Goal: Task Accomplishment & Management: Manage account settings

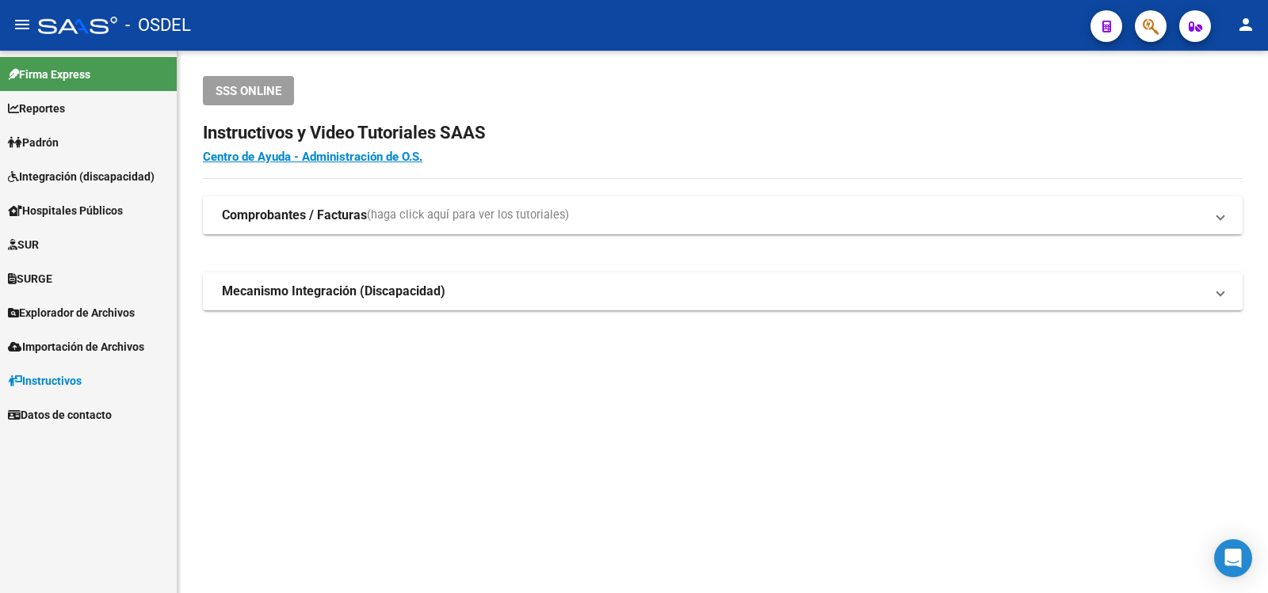
click at [42, 139] on span "Padrón" at bounding box center [33, 142] width 51 height 17
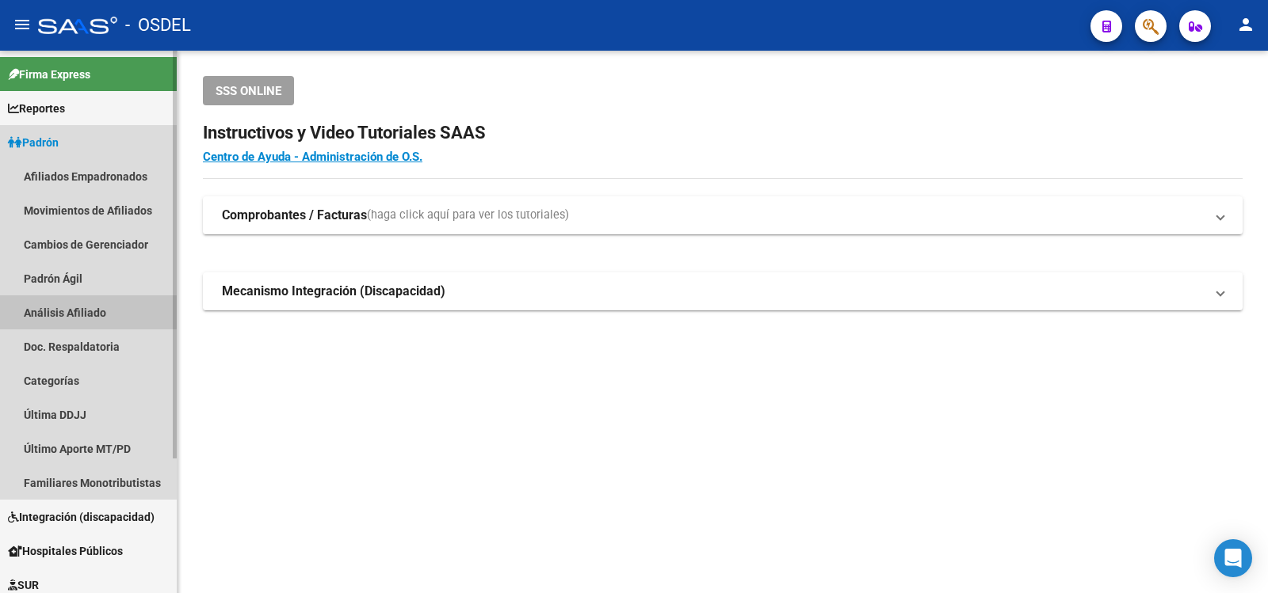
click at [63, 311] on link "Análisis Afiliado" at bounding box center [88, 313] width 177 height 34
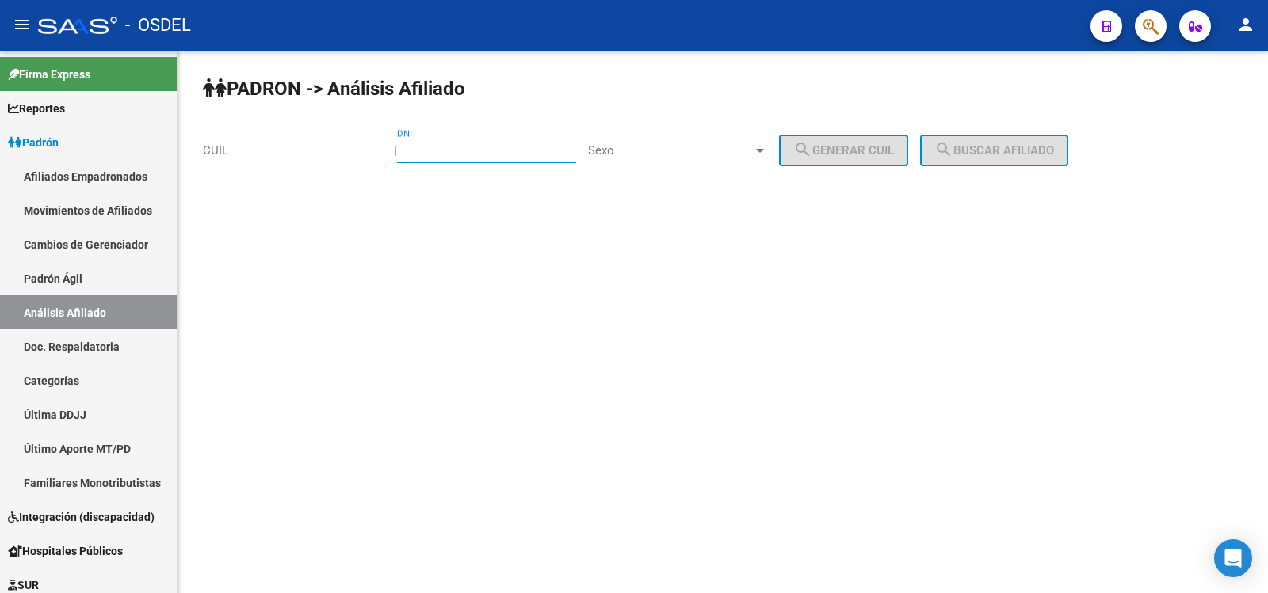
click at [459, 150] on input "DNI" at bounding box center [486, 150] width 179 height 14
type input "35582167"
click at [767, 150] on div at bounding box center [760, 150] width 14 height 13
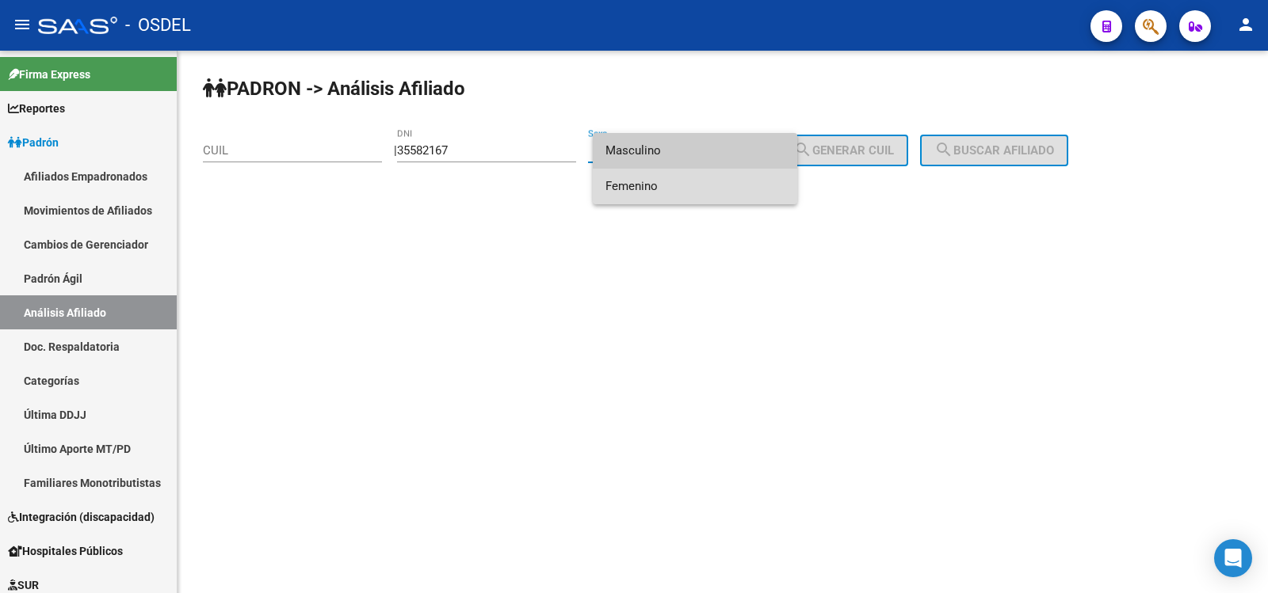
drag, startPoint x: 627, startPoint y: 182, endPoint x: 652, endPoint y: 183, distance: 24.6
click at [631, 183] on span "Femenino" at bounding box center [694, 187] width 179 height 36
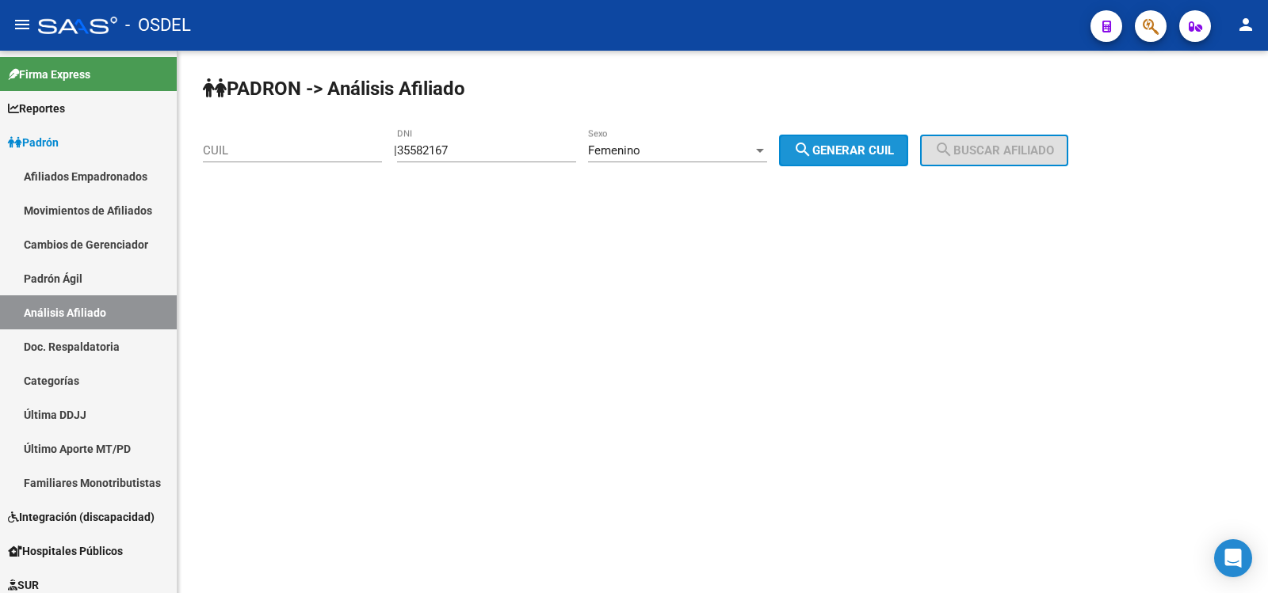
click at [878, 142] on button "search Generar CUIL" at bounding box center [843, 151] width 129 height 32
type input "27-35582167-1"
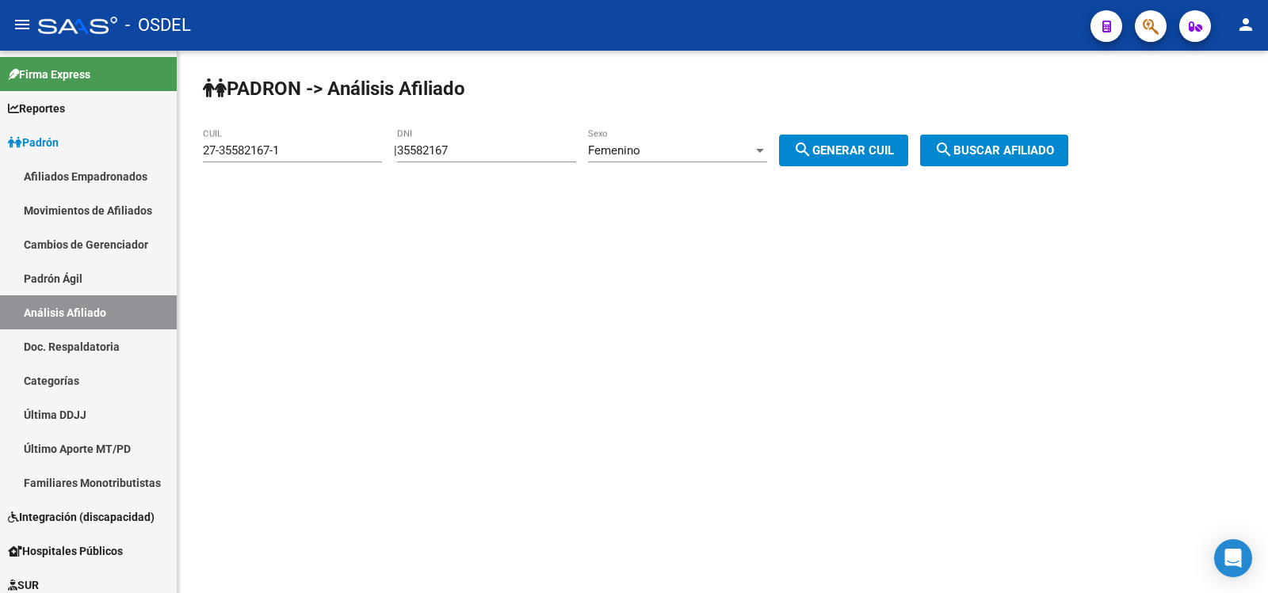
click at [1025, 147] on span "search Buscar afiliado" at bounding box center [994, 150] width 120 height 14
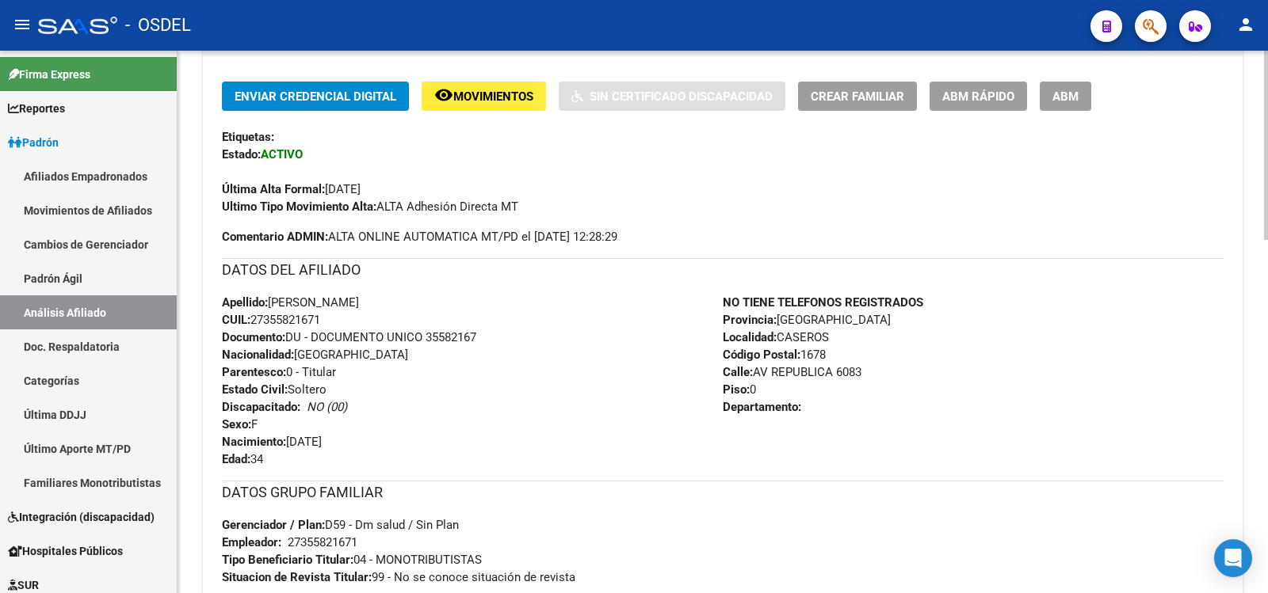
scroll to position [396, 0]
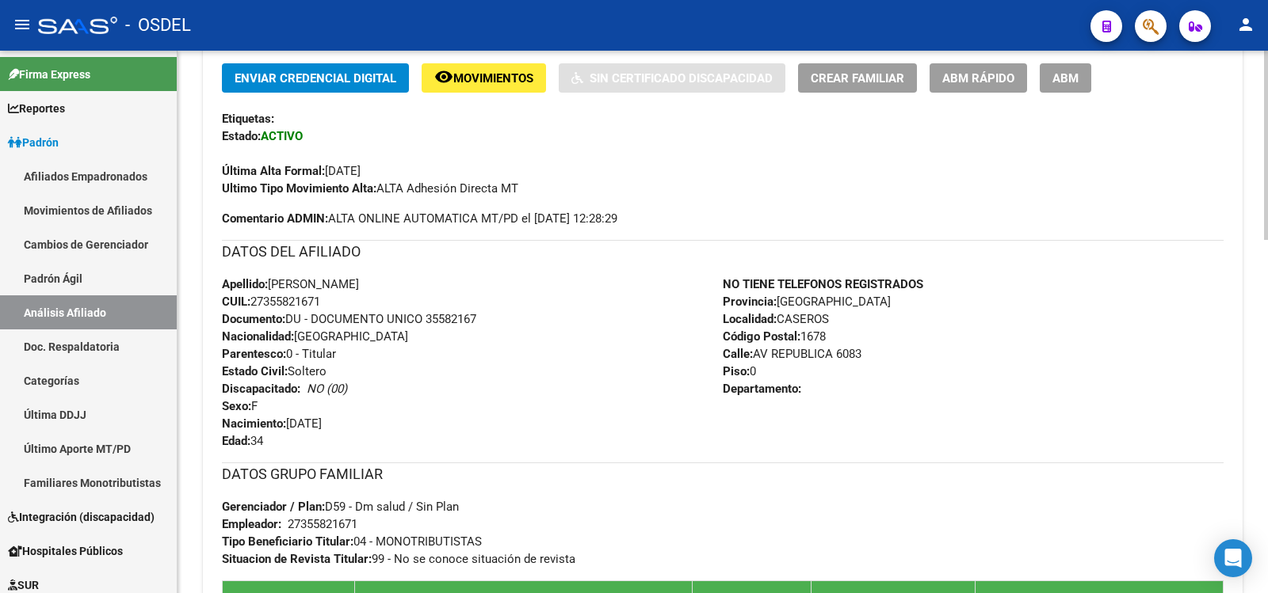
click at [1066, 74] on span "ABM" at bounding box center [1065, 78] width 26 height 14
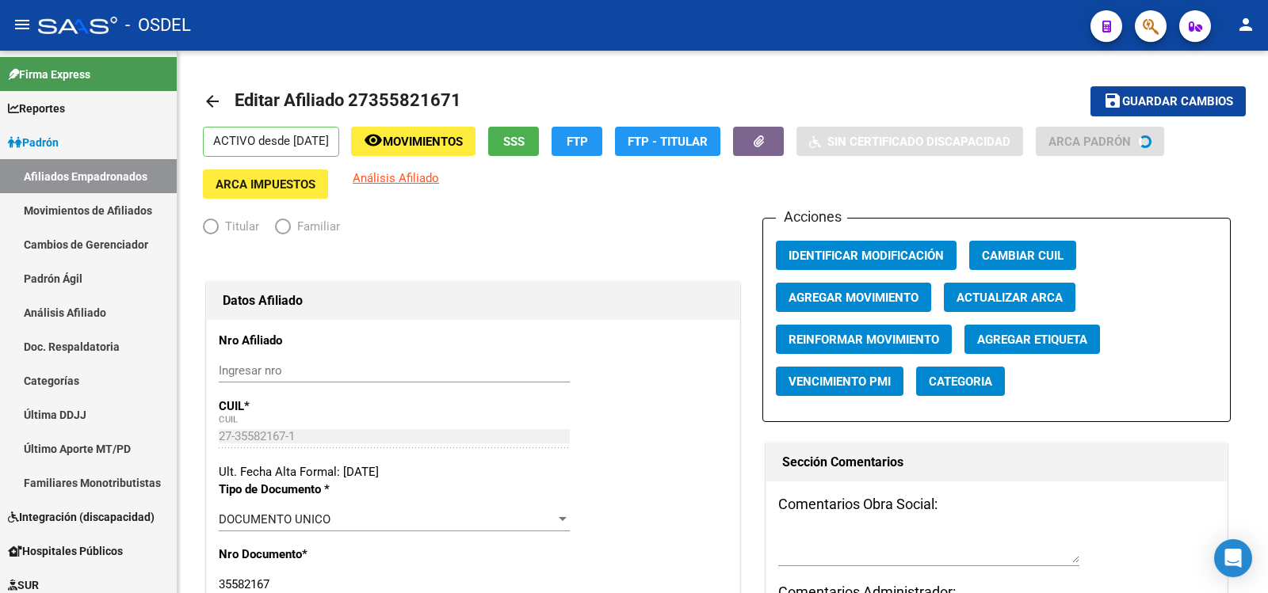
radio input "true"
type input "27-35582167-1"
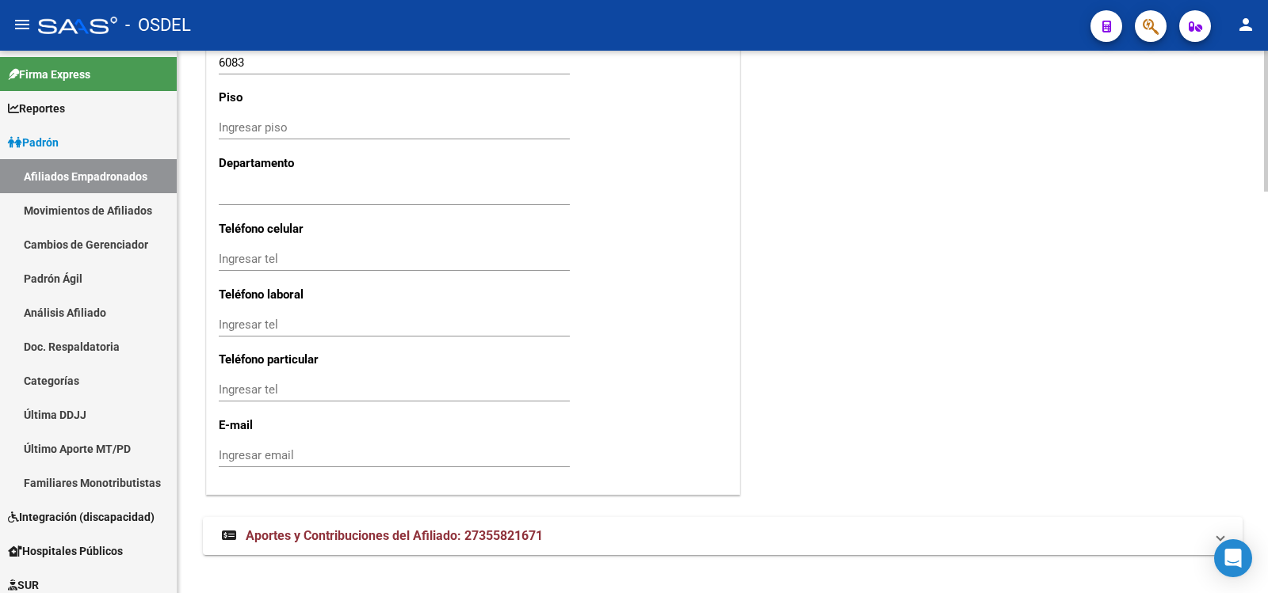
scroll to position [1550, 0]
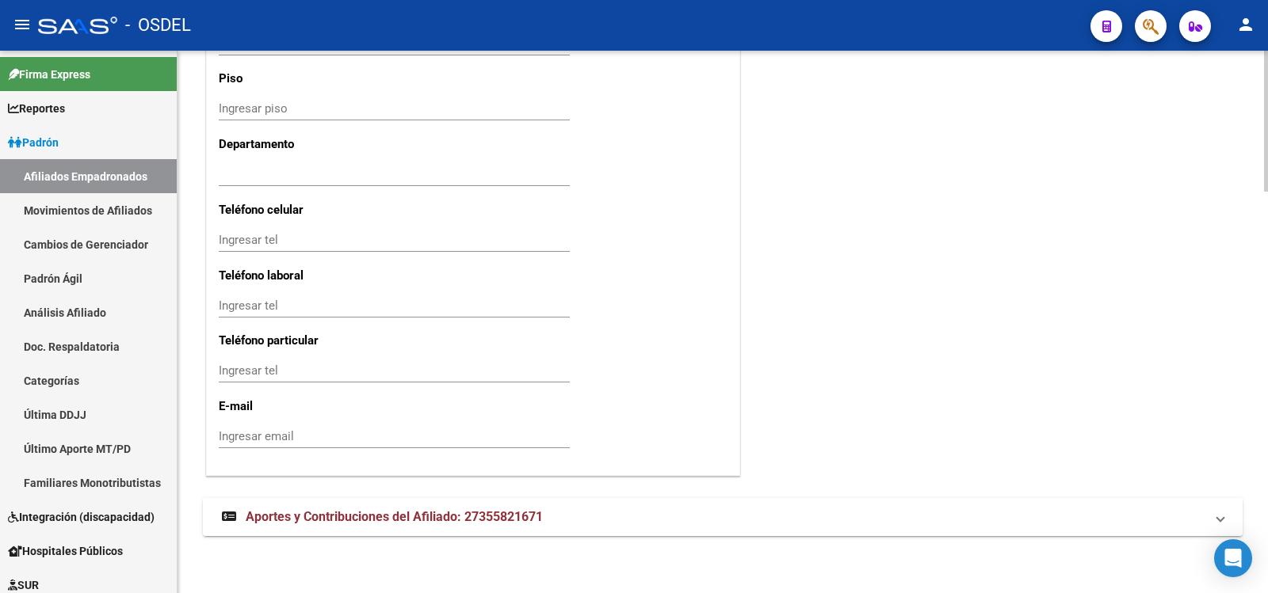
click at [374, 510] on span "Aportes y Contribuciones del Afiliado: 27355821671" at bounding box center [394, 516] width 297 height 15
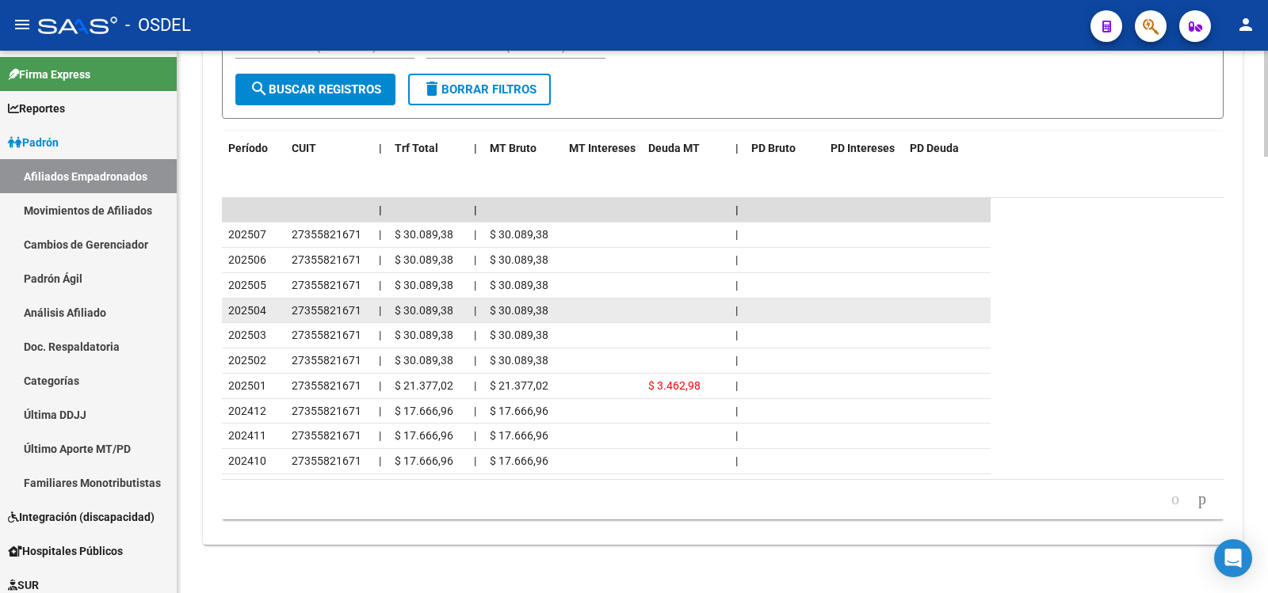
scroll to position [2224, 0]
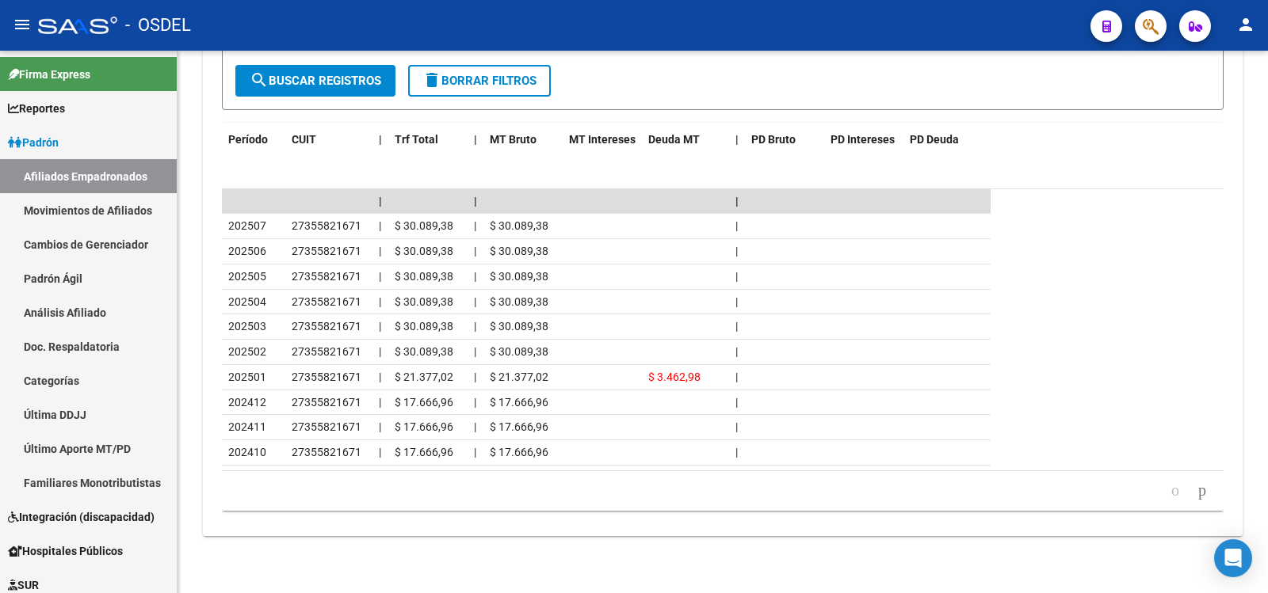
click at [584, 14] on div "- OSDEL" at bounding box center [557, 25] width 1039 height 35
drag, startPoint x: 980, startPoint y: 85, endPoint x: 937, endPoint y: 78, distance: 43.4
click at [978, 84] on form "Filtros Período Desde (AAAAMM) Período Hasta (AAAAMM) search Buscar Registros d…" at bounding box center [722, 61] width 1001 height 97
click at [969, 15] on div "- OSDEL" at bounding box center [557, 25] width 1039 height 35
